Goal: Transaction & Acquisition: Purchase product/service

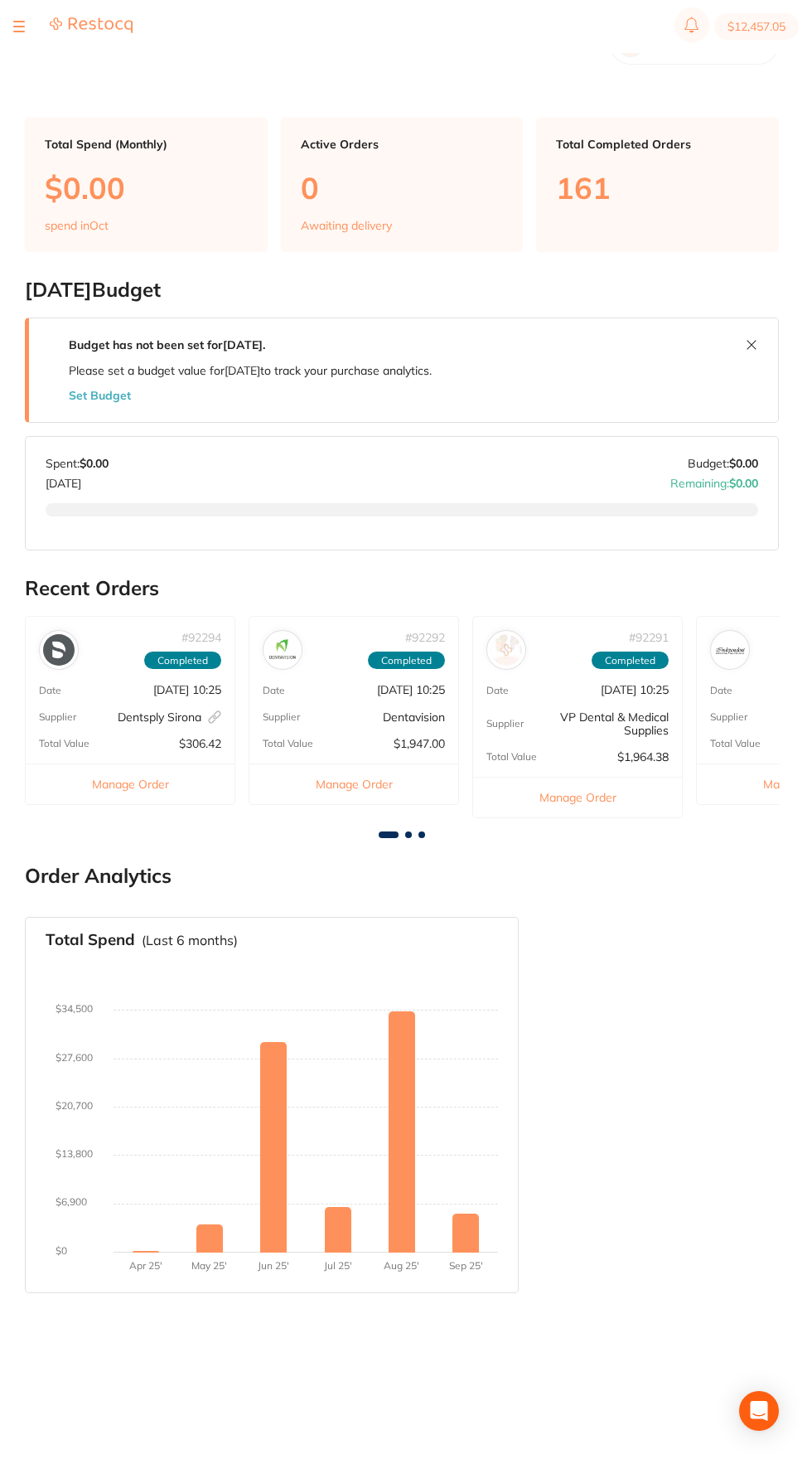
click at [743, 351] on button at bounding box center [751, 344] width 27 height 27
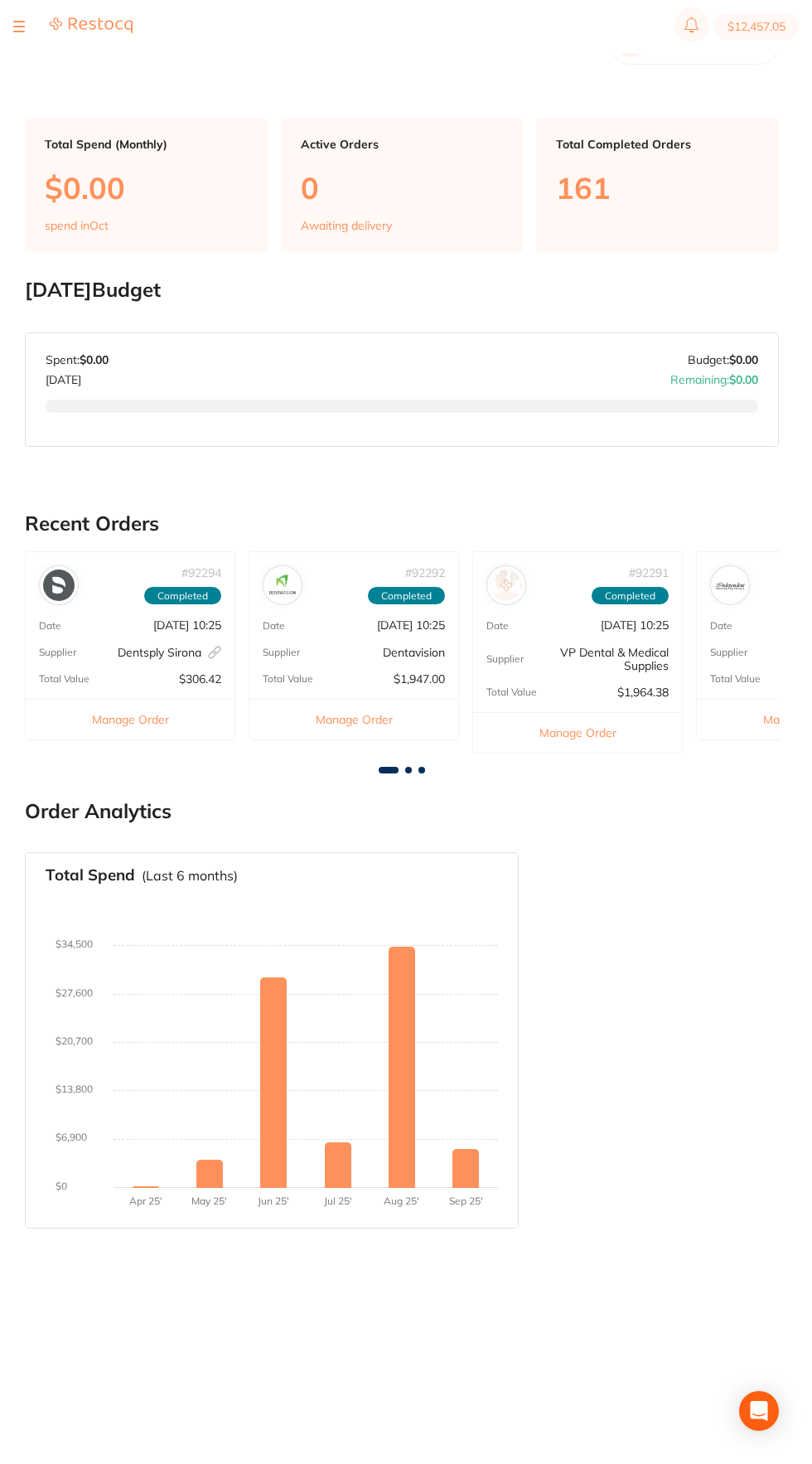
click at [19, 28] on button at bounding box center [18, 27] width 11 height 2
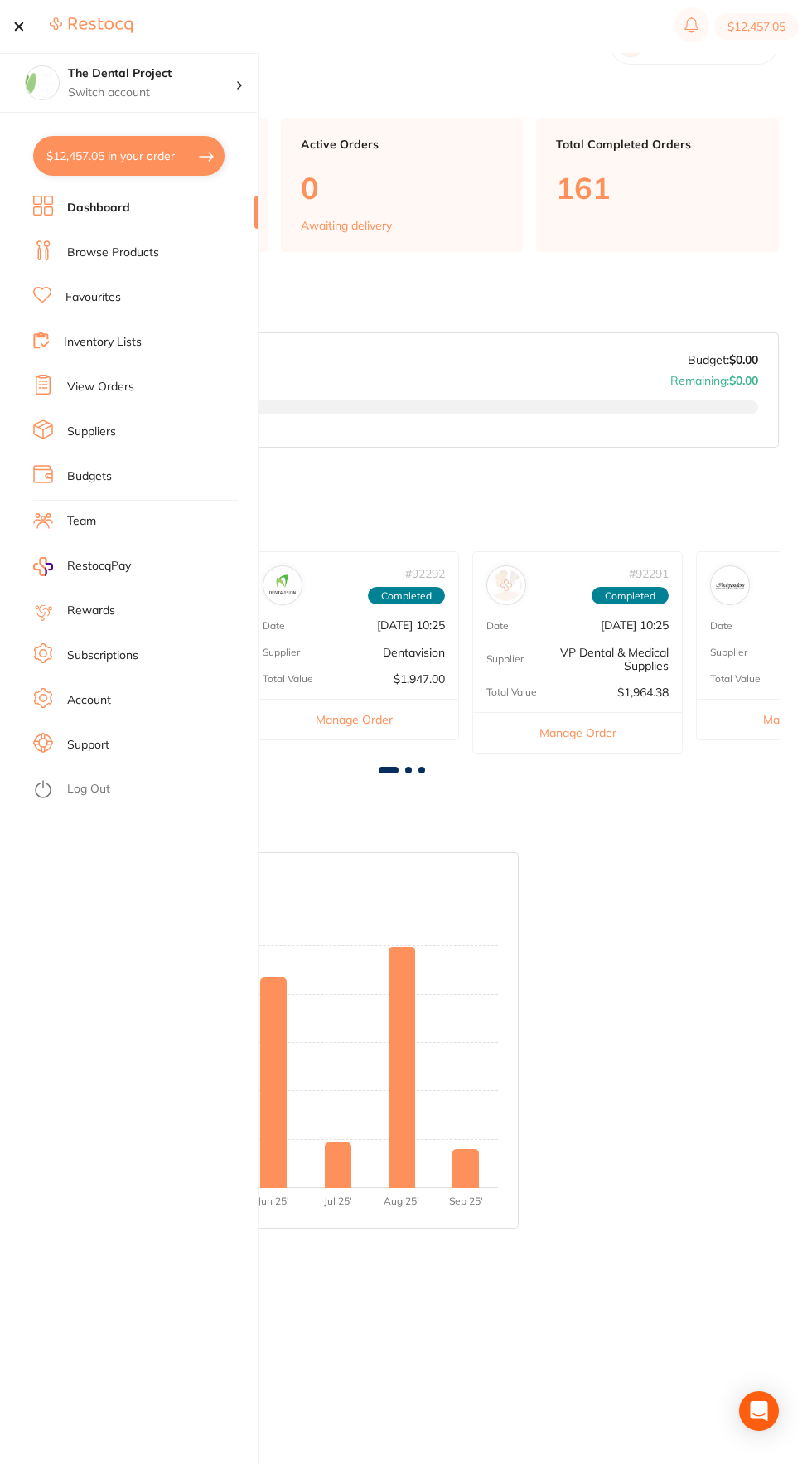
click at [188, 170] on button "$12,457.05 in your order" at bounding box center [129, 156] width 192 height 40
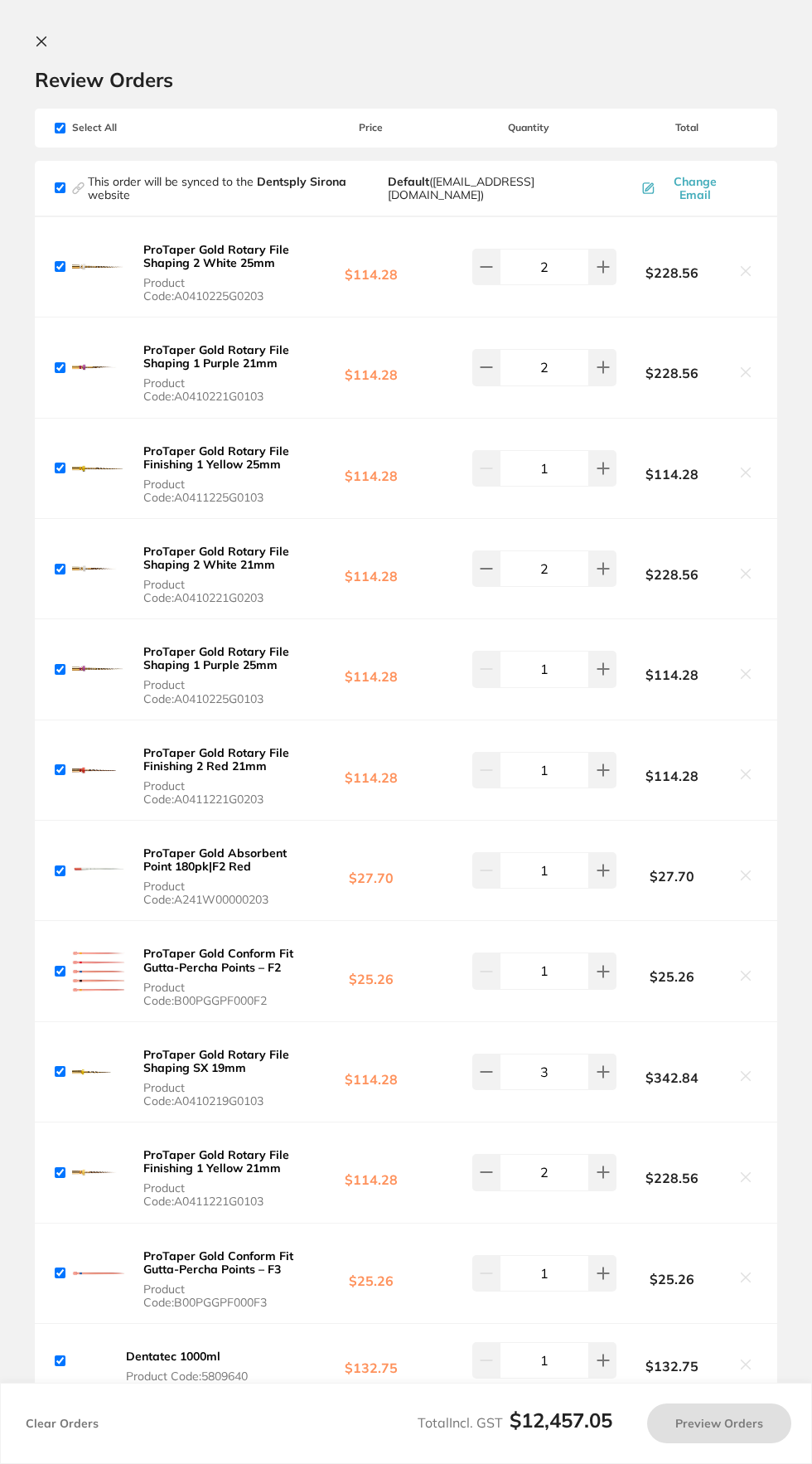
checkbox input "true"
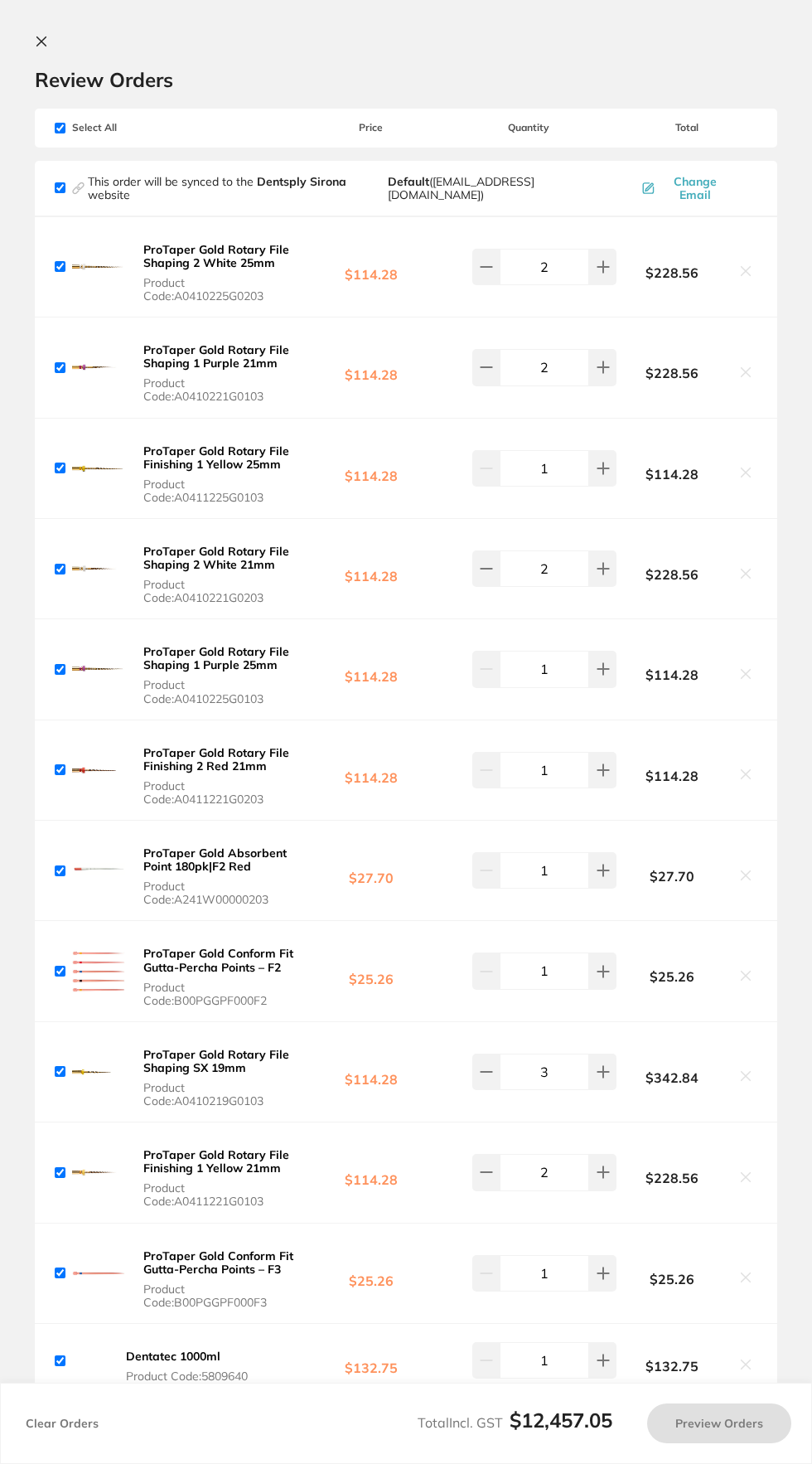
checkbox input "true"
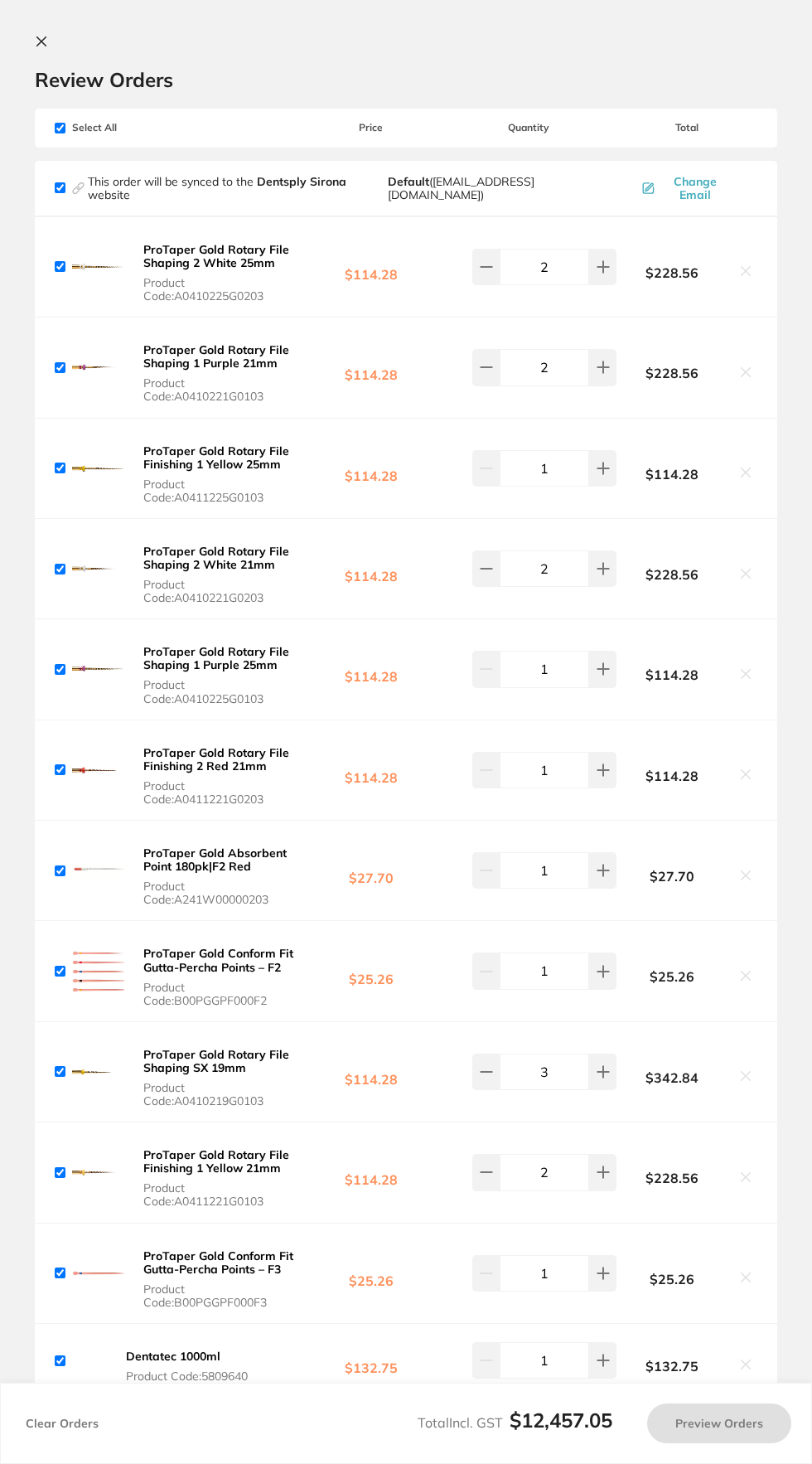
checkbox input "true"
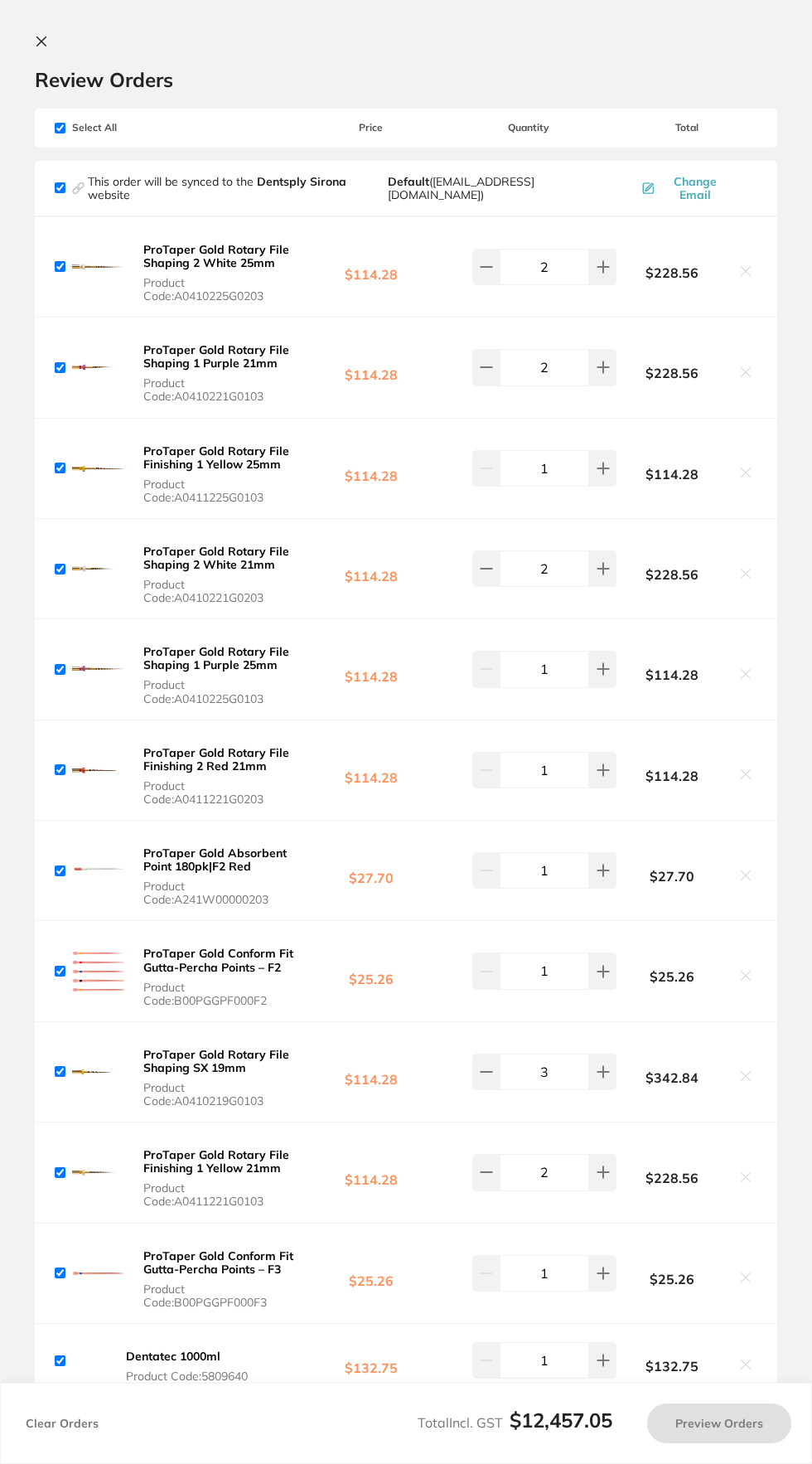
checkbox input "true"
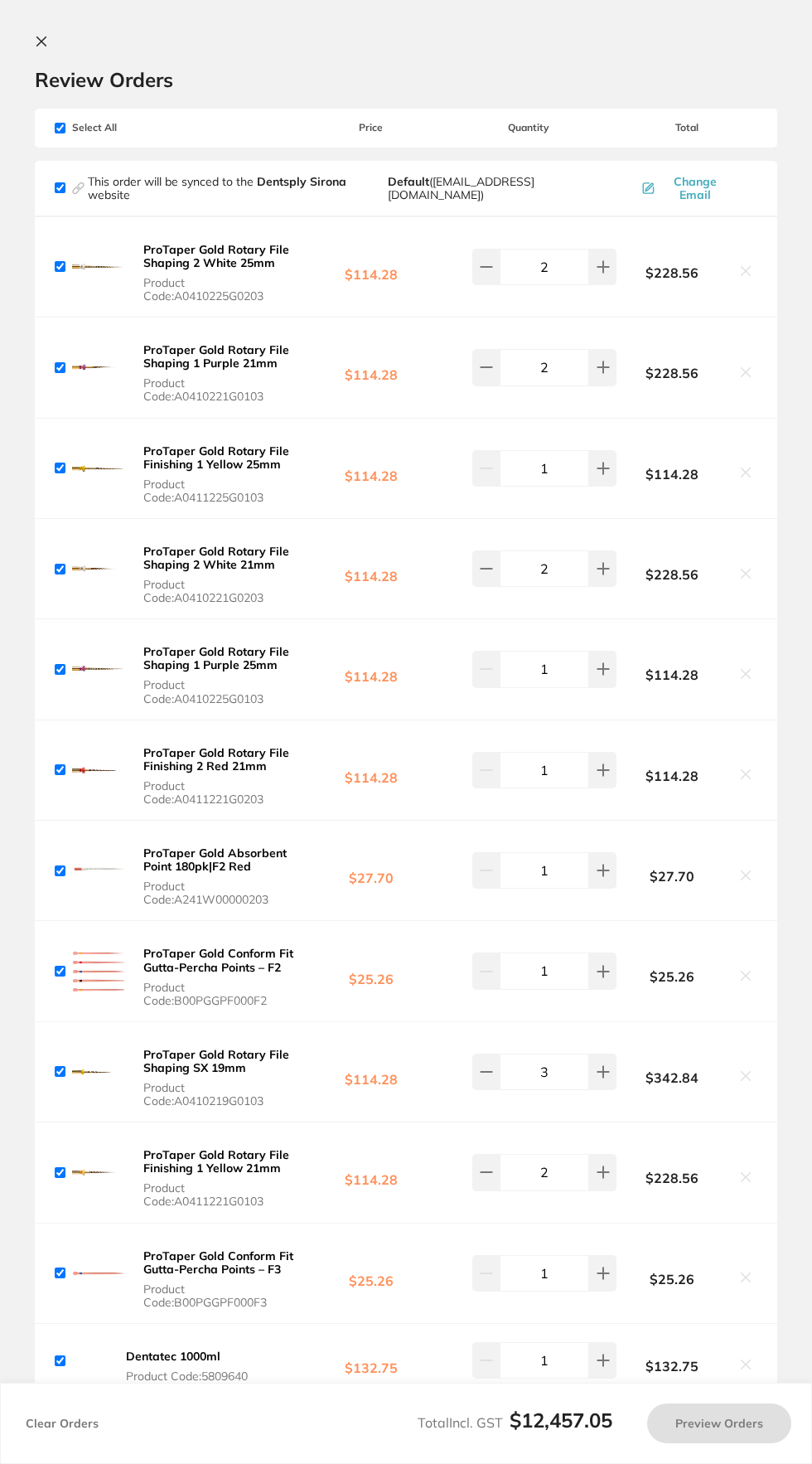
checkbox input "true"
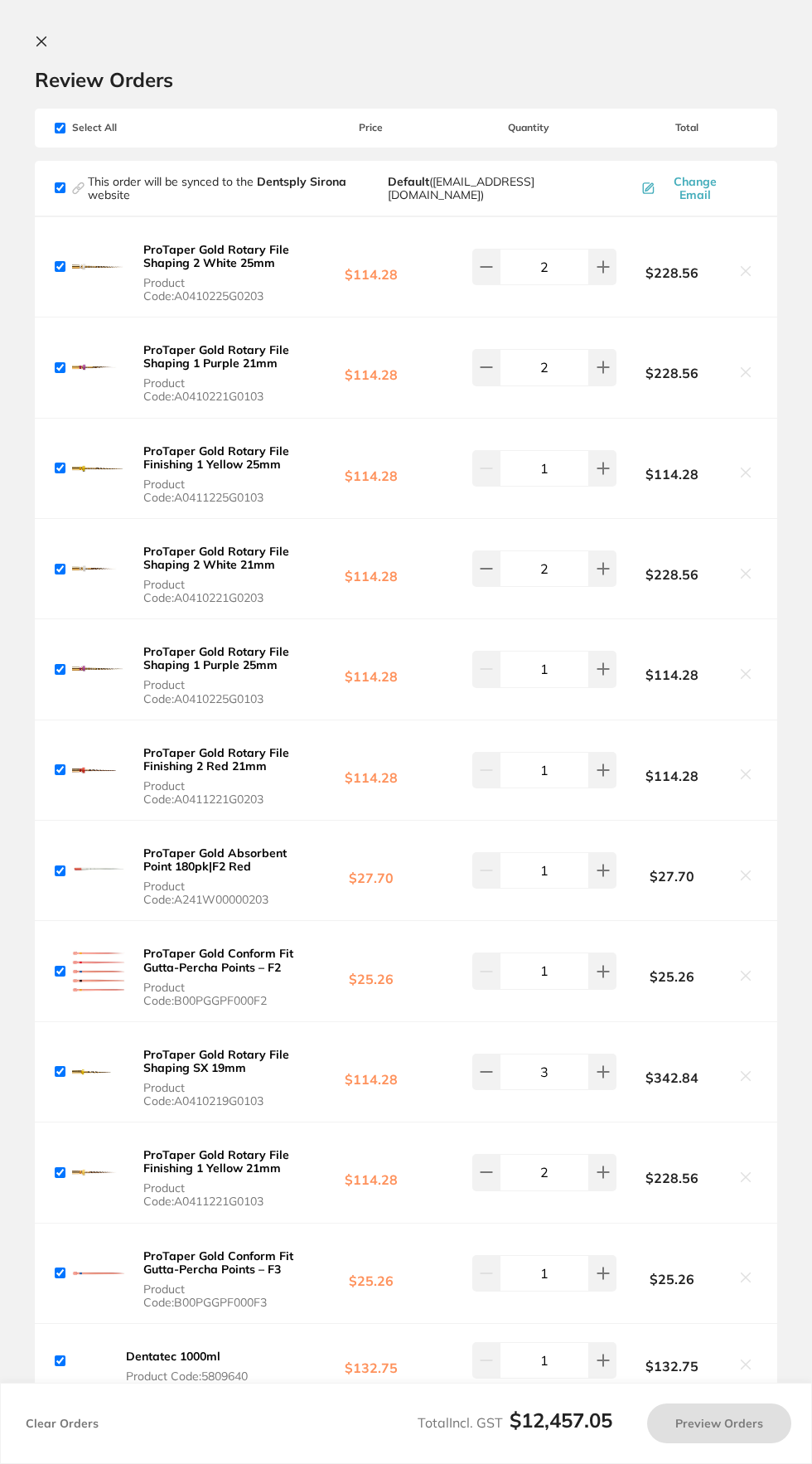
checkbox input "true"
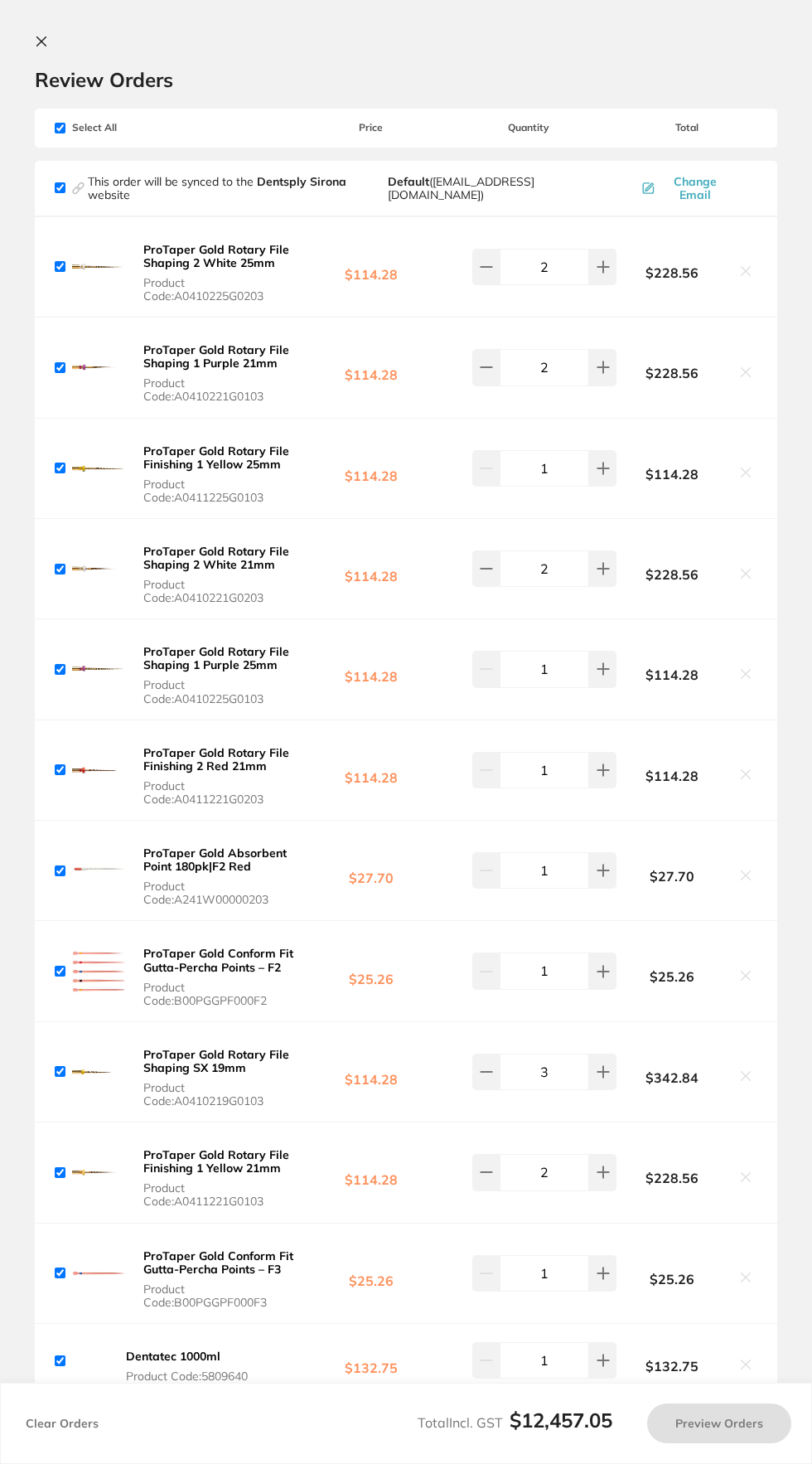
checkbox input "true"
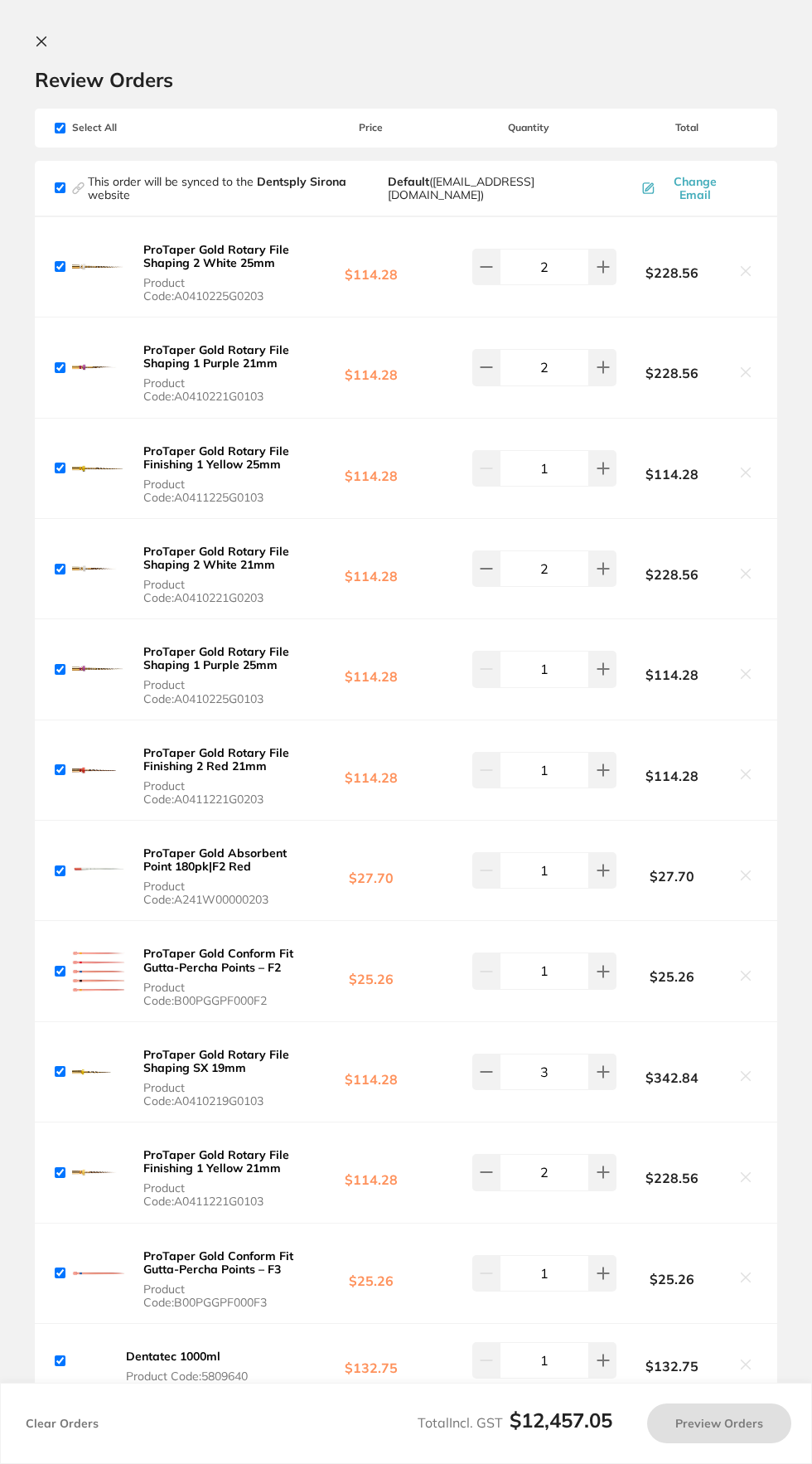
checkbox input "true"
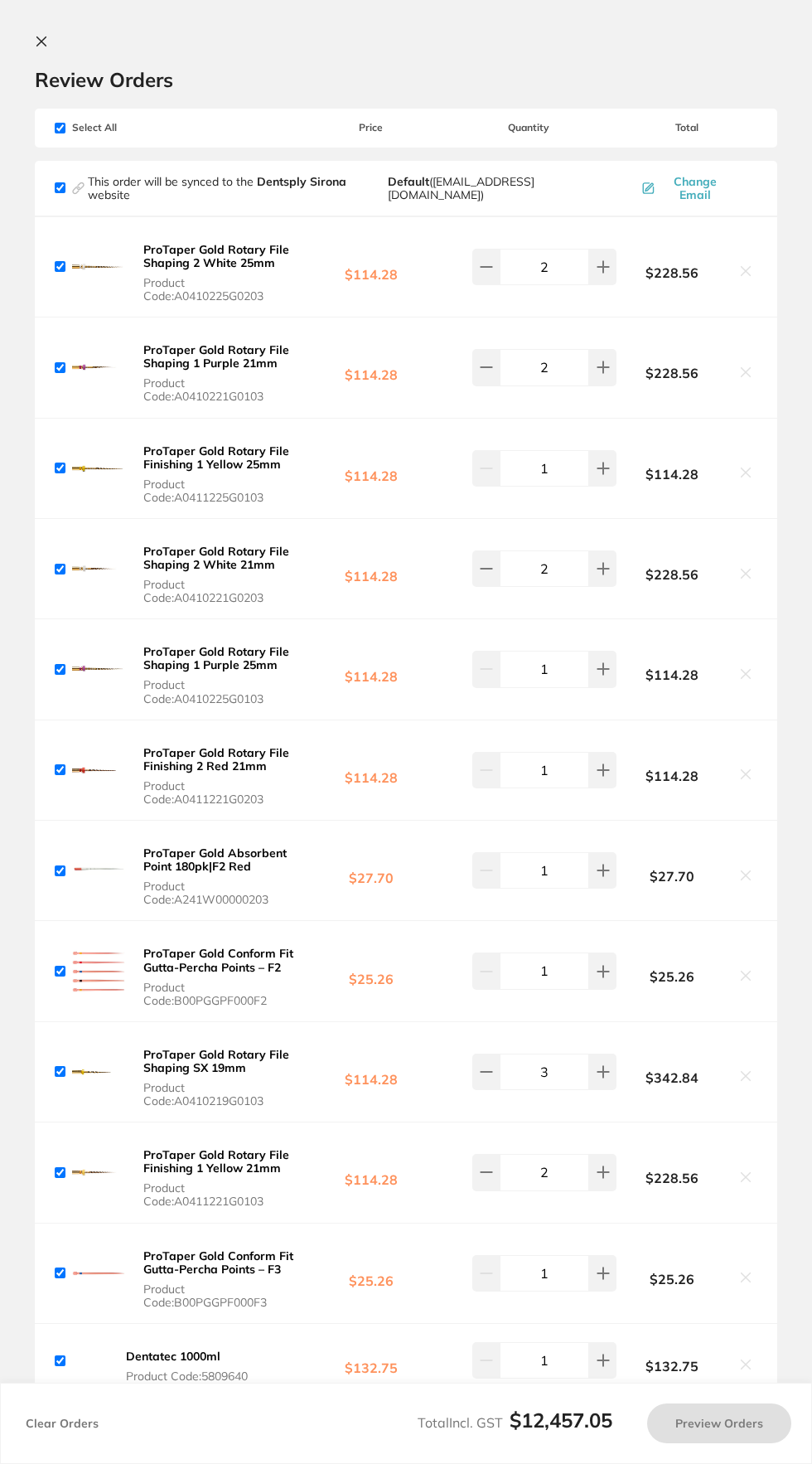
checkbox input "true"
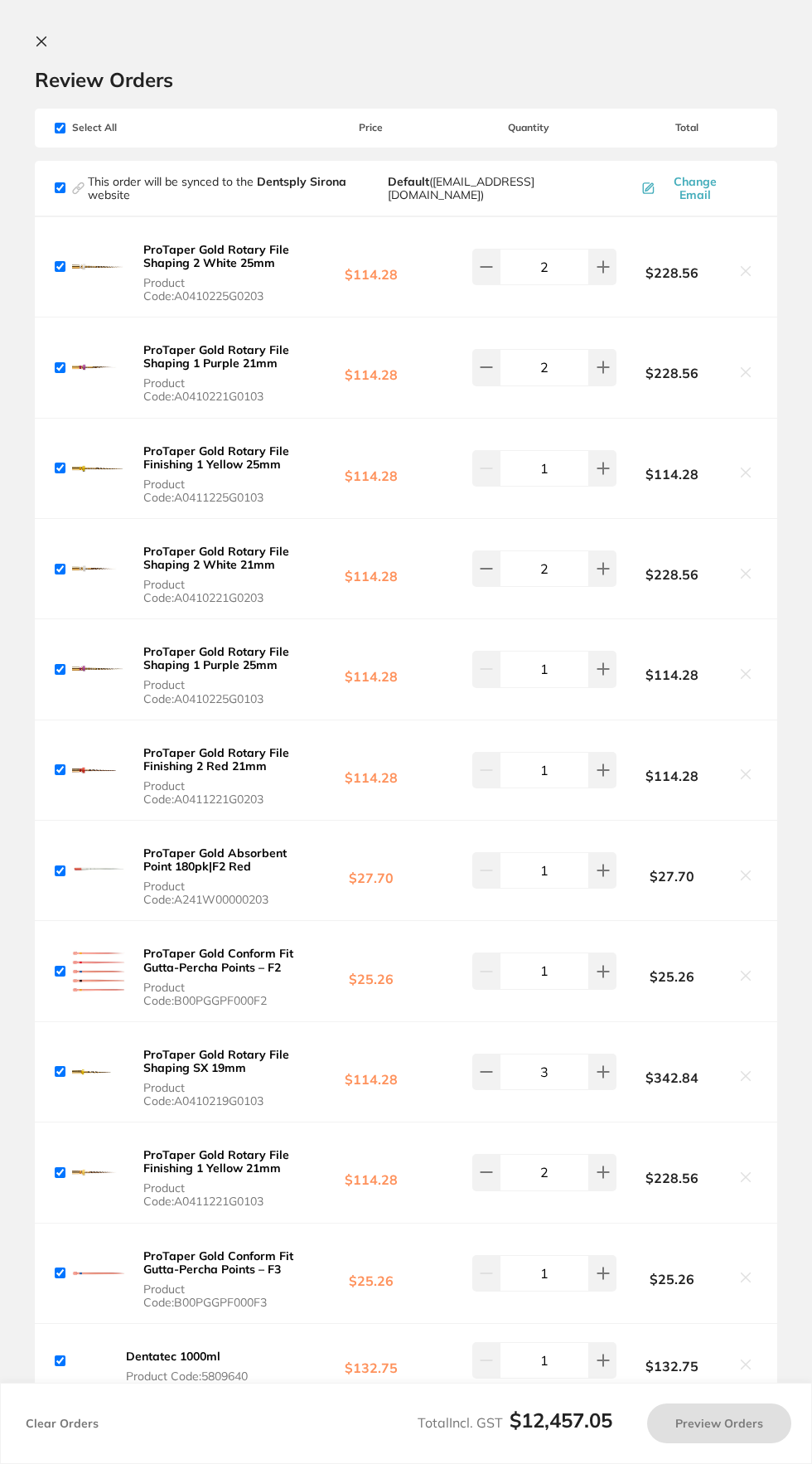
checkbox input "true"
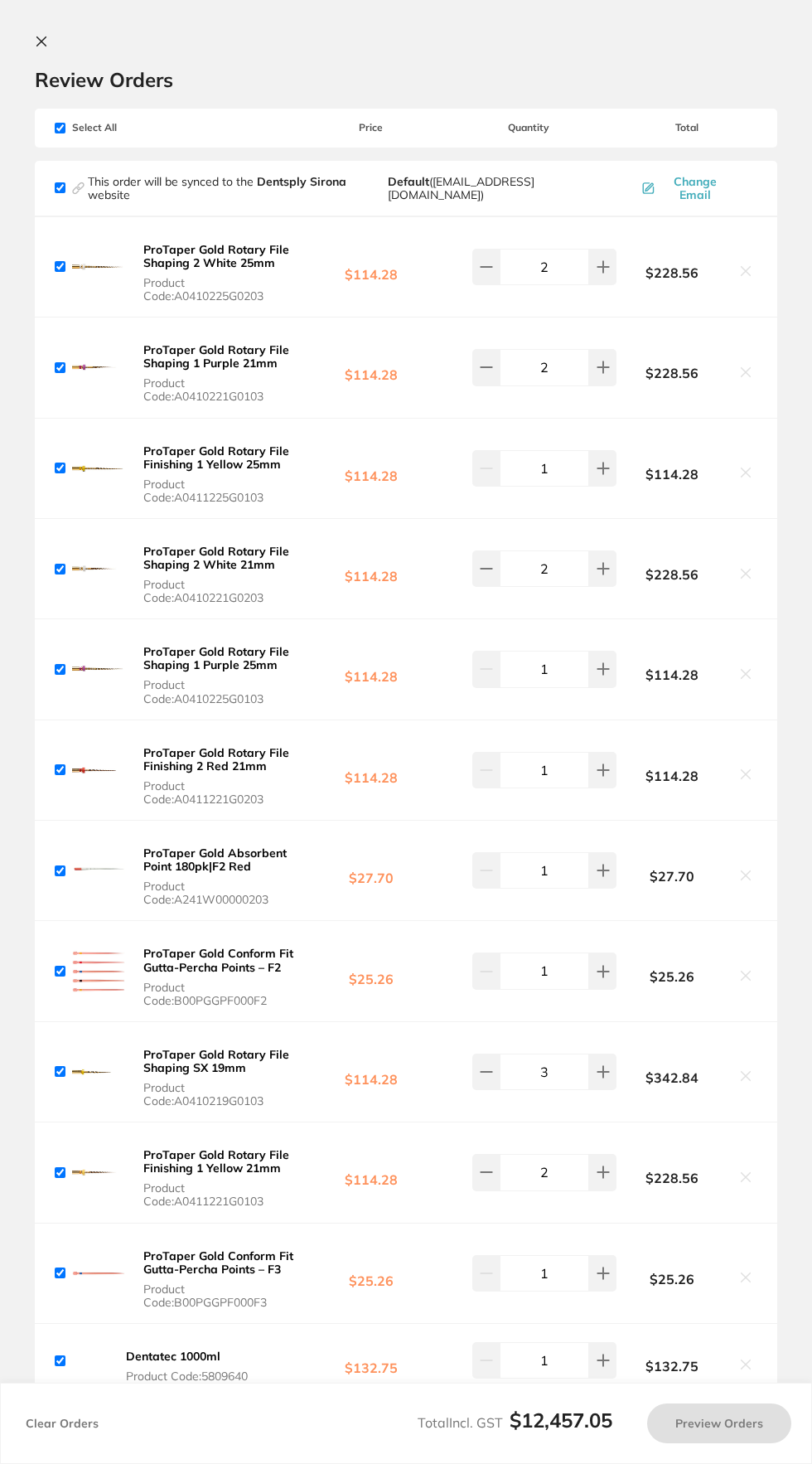
checkbox input "true"
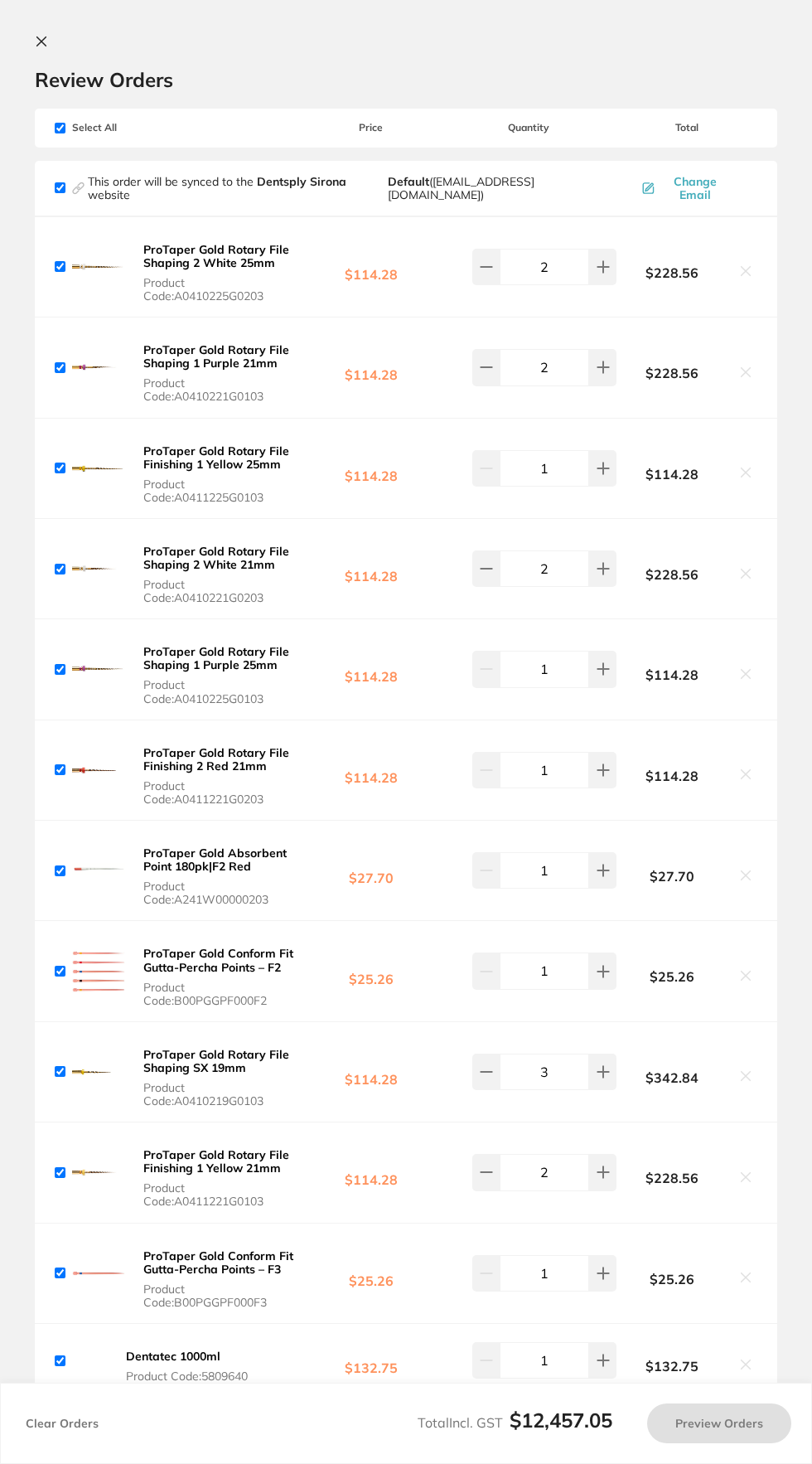
checkbox input "true"
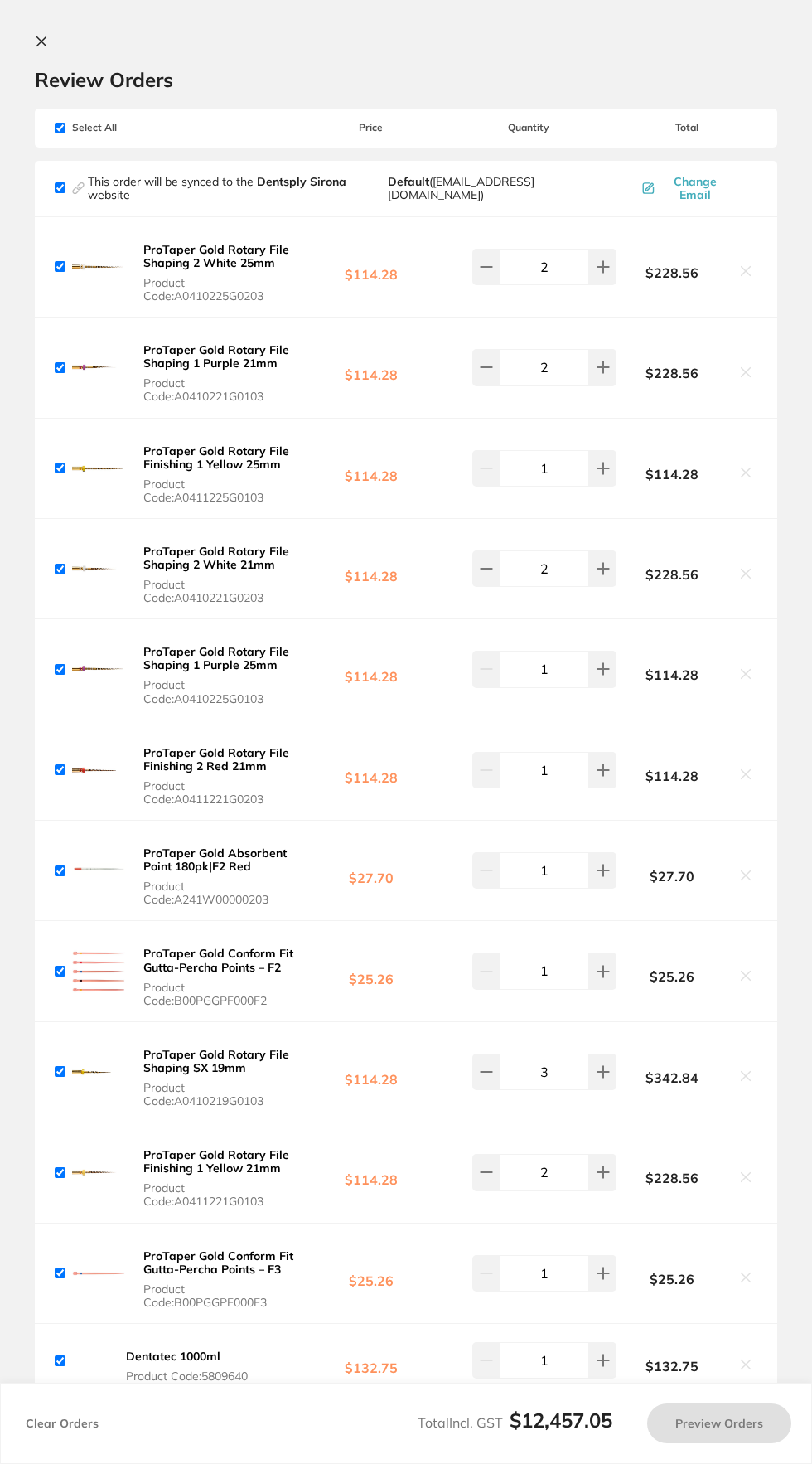
checkbox input "true"
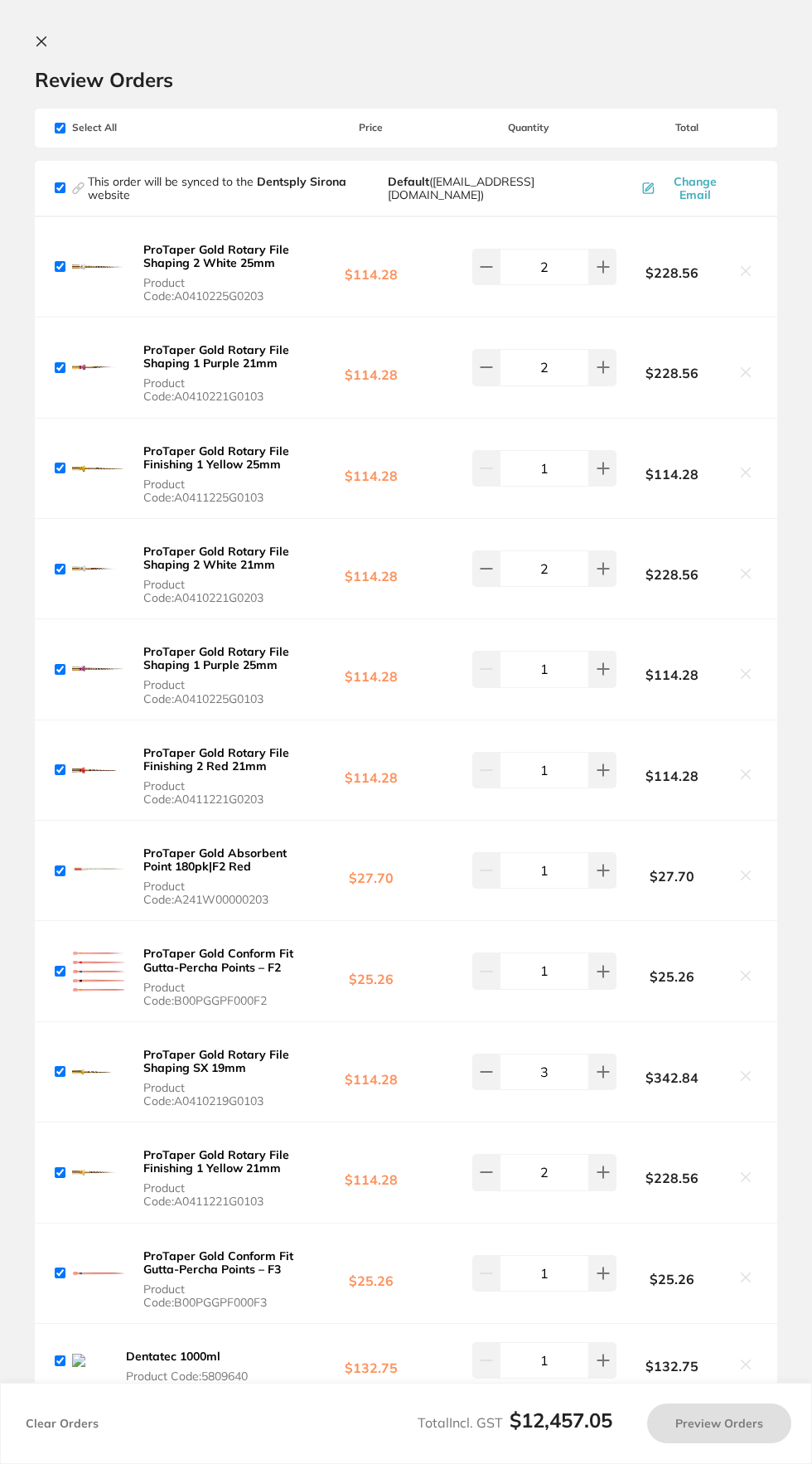
checkbox input "true"
